Goal: Task Accomplishment & Management: Manage account settings

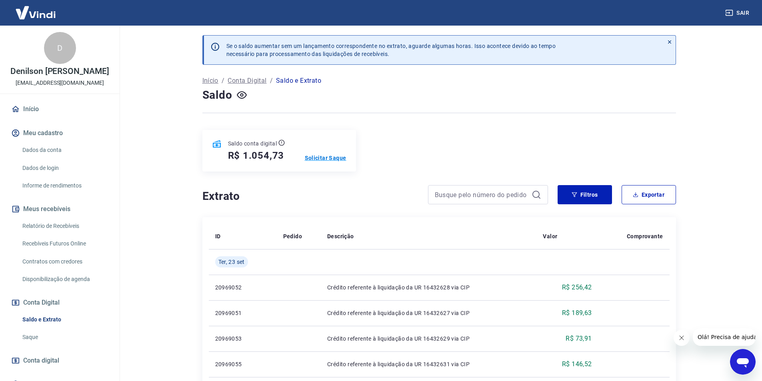
click at [325, 160] on p "Solicitar Saque" at bounding box center [326, 158] width 42 height 8
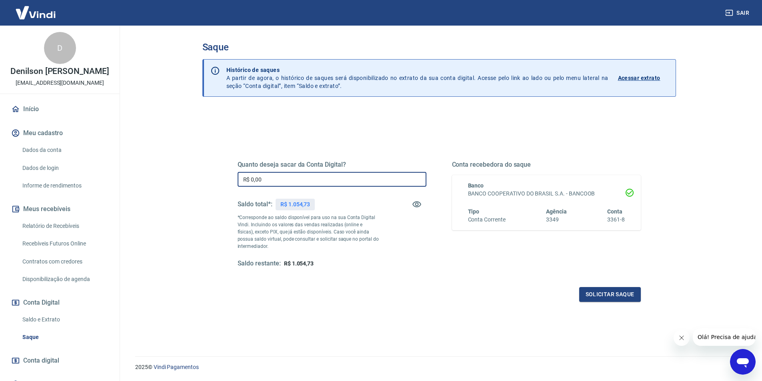
click at [274, 181] on input "R$ 0,00" at bounding box center [332, 179] width 189 height 15
type input "R$ 1.054,73"
click at [607, 292] on button "Solicitar saque" at bounding box center [611, 294] width 62 height 15
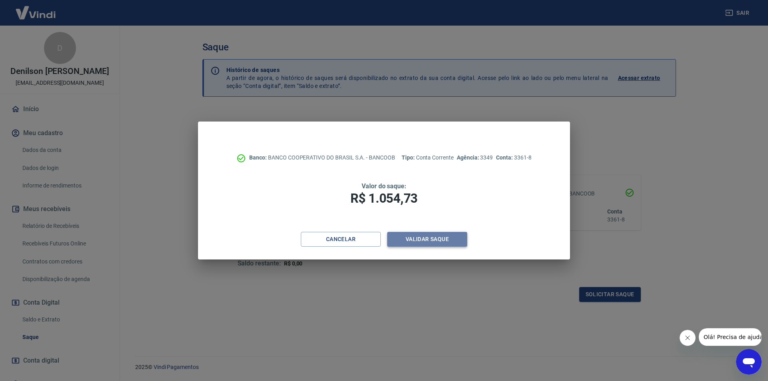
click at [420, 239] on button "Validar saque" at bounding box center [427, 239] width 80 height 15
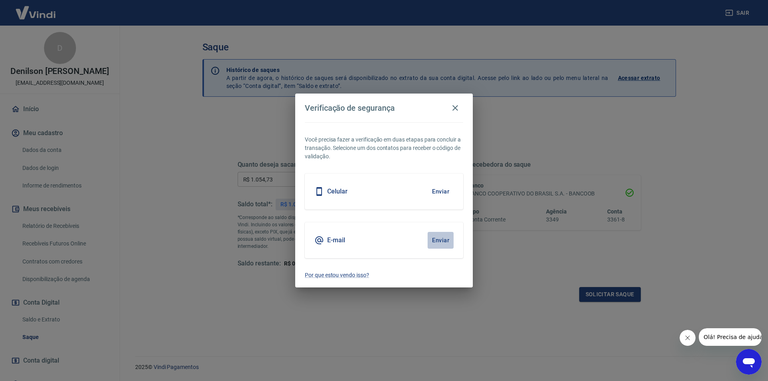
click at [442, 238] on button "Enviar" at bounding box center [441, 240] width 26 height 17
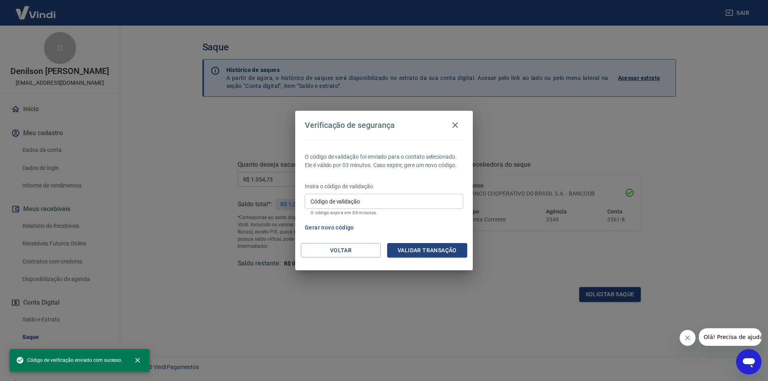
click at [387, 201] on input "Código de validação" at bounding box center [384, 201] width 158 height 15
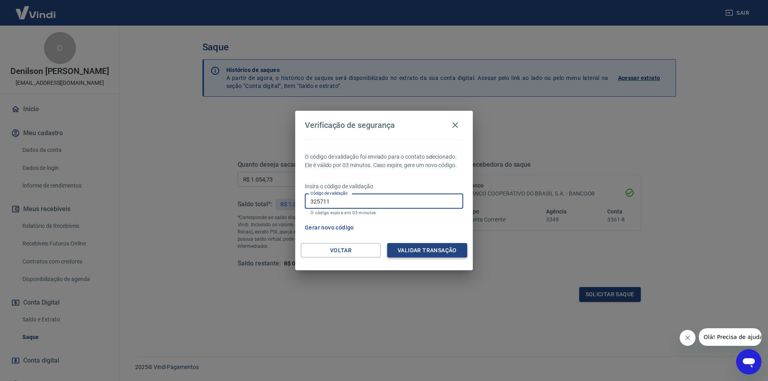
type input "325711"
click at [419, 251] on button "Validar transação" at bounding box center [427, 250] width 80 height 15
